Goal: Information Seeking & Learning: Compare options

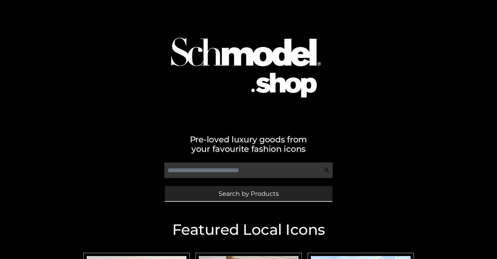
click at [248, 193] on span "Search by Products" at bounding box center [248, 193] width 60 height 6
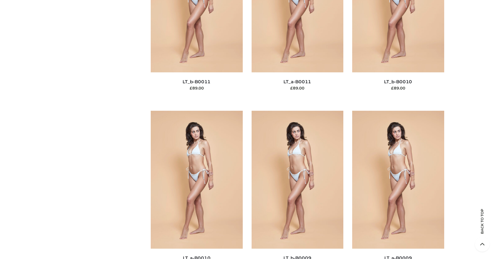
scroll to position [51, 0]
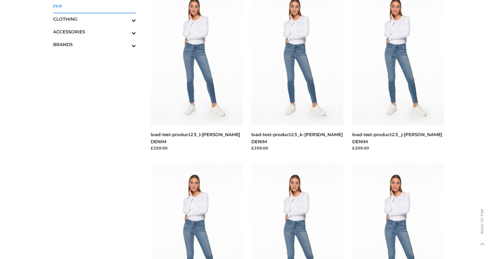
click at [94, 6] on span "FFP" at bounding box center [94, 6] width 83 height 7
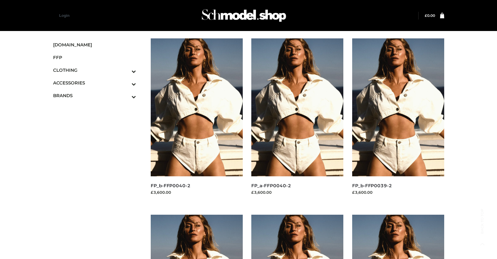
scroll to position [296, 0]
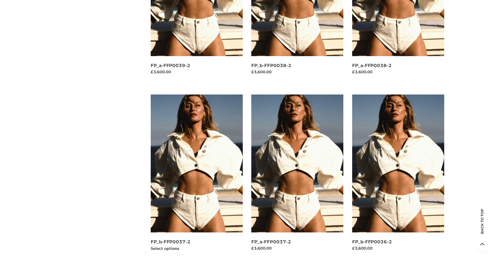
click at [196, 176] on img at bounding box center [197, 163] width 92 height 138
click at [398, 176] on img at bounding box center [398, 163] width 92 height 138
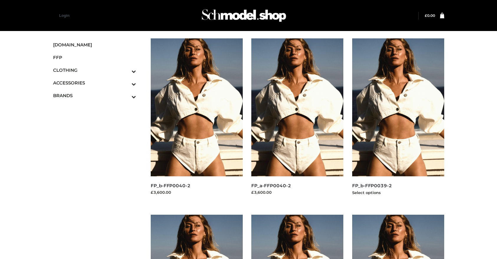
click at [398, 120] on img at bounding box center [398, 107] width 92 height 138
click at [196, 120] on img at bounding box center [197, 107] width 92 height 138
click at [126, 70] on icon "Toggle Submenu" at bounding box center [103, 71] width 66 height 7
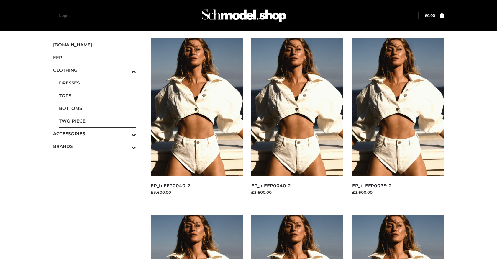
click at [97, 121] on span "TWO PIECE" at bounding box center [97, 120] width 77 height 7
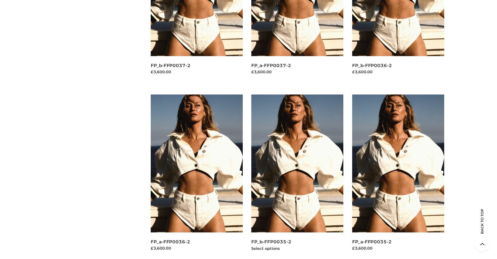
click at [297, 176] on img at bounding box center [297, 163] width 92 height 138
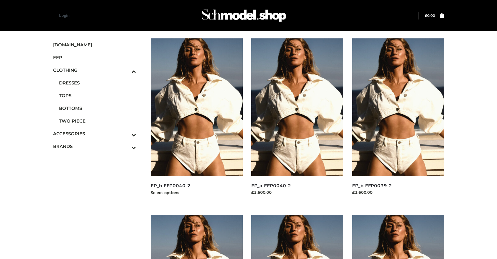
click at [196, 120] on img at bounding box center [197, 107] width 92 height 138
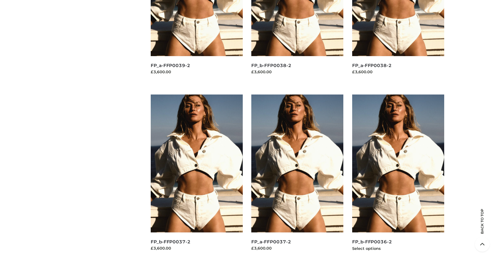
click at [398, 176] on img at bounding box center [398, 163] width 92 height 138
click at [196, 176] on img at bounding box center [197, 163] width 92 height 138
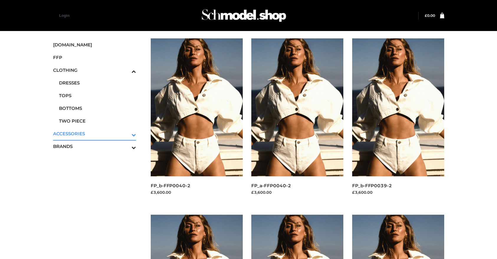
click at [126, 133] on icon "Toggle Submenu" at bounding box center [103, 134] width 66 height 7
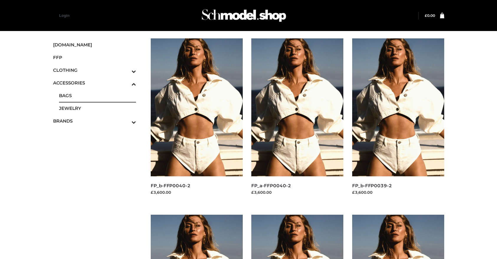
click at [97, 95] on span "BAGS" at bounding box center [97, 95] width 77 height 7
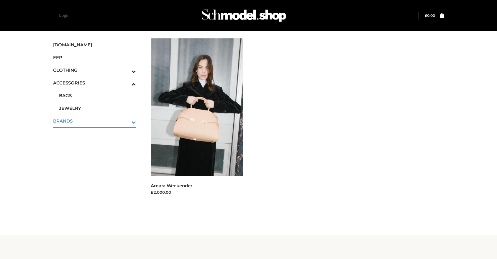
click at [126, 121] on icon "Toggle Submenu" at bounding box center [103, 122] width 66 height 7
click at [97, 121] on span "PARKERSMITH" at bounding box center [97, 120] width 77 height 7
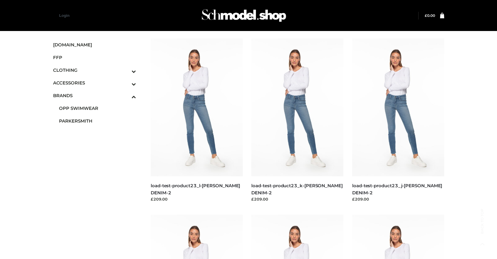
scroll to position [472, 0]
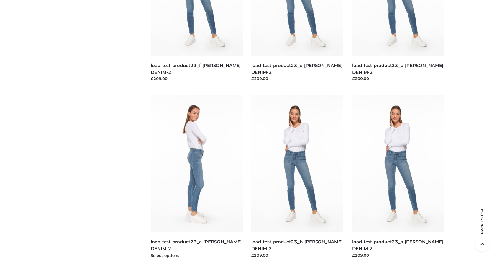
click at [196, 176] on img at bounding box center [197, 163] width 92 height 138
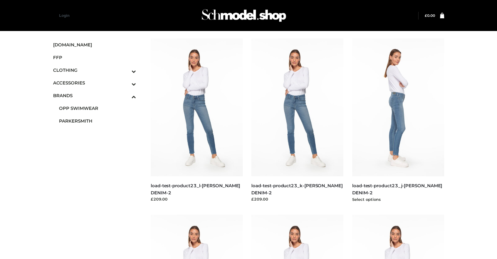
click at [398, 120] on img at bounding box center [398, 107] width 92 height 138
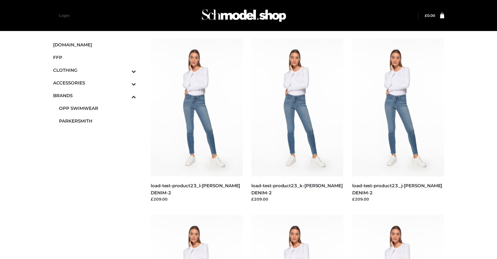
scroll to position [296, 0]
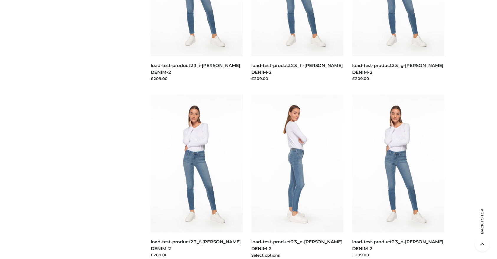
click at [297, 176] on img at bounding box center [297, 163] width 92 height 138
